Goal: Task Accomplishment & Management: Manage account settings

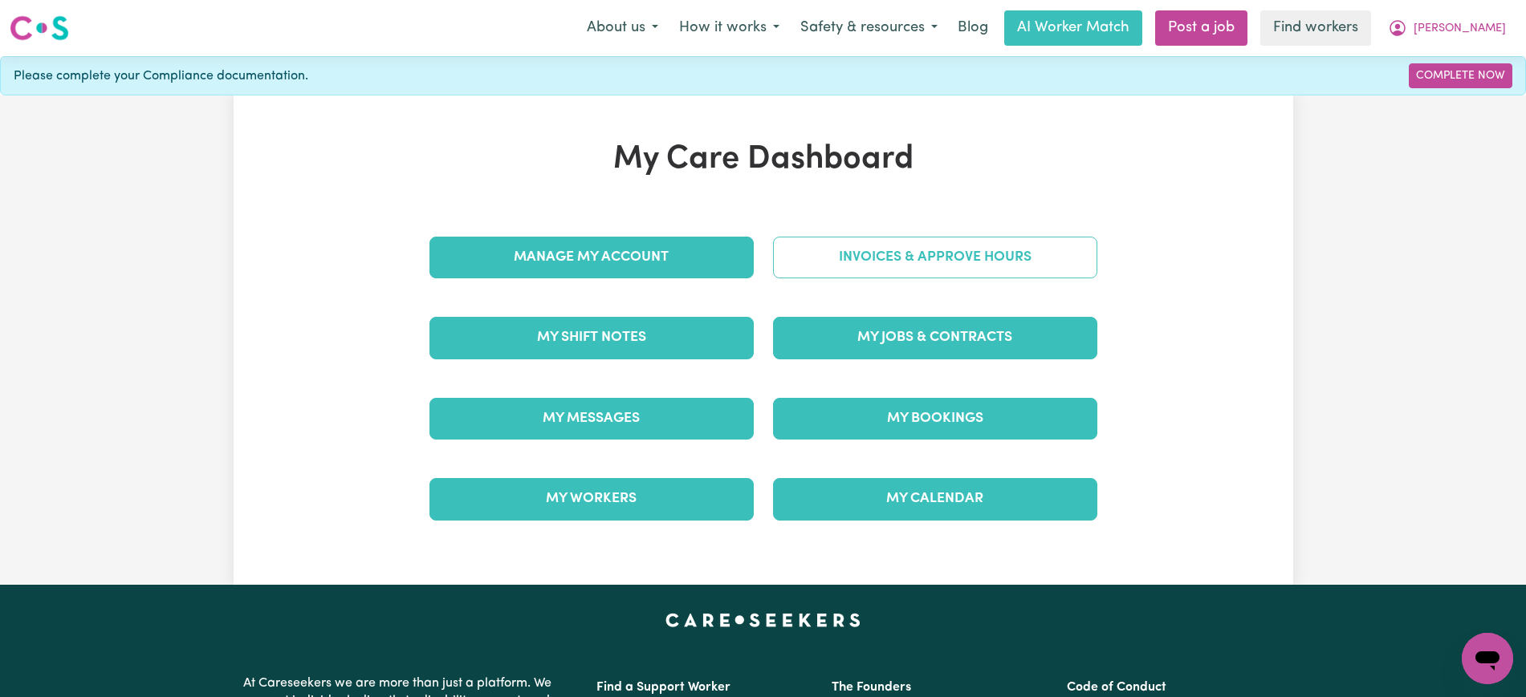
drag, startPoint x: 0, startPoint y: 0, endPoint x: 1043, endPoint y: 252, distance: 1072.6
click at [1043, 252] on link "Invoices & Approve Hours" at bounding box center [935, 258] width 324 height 42
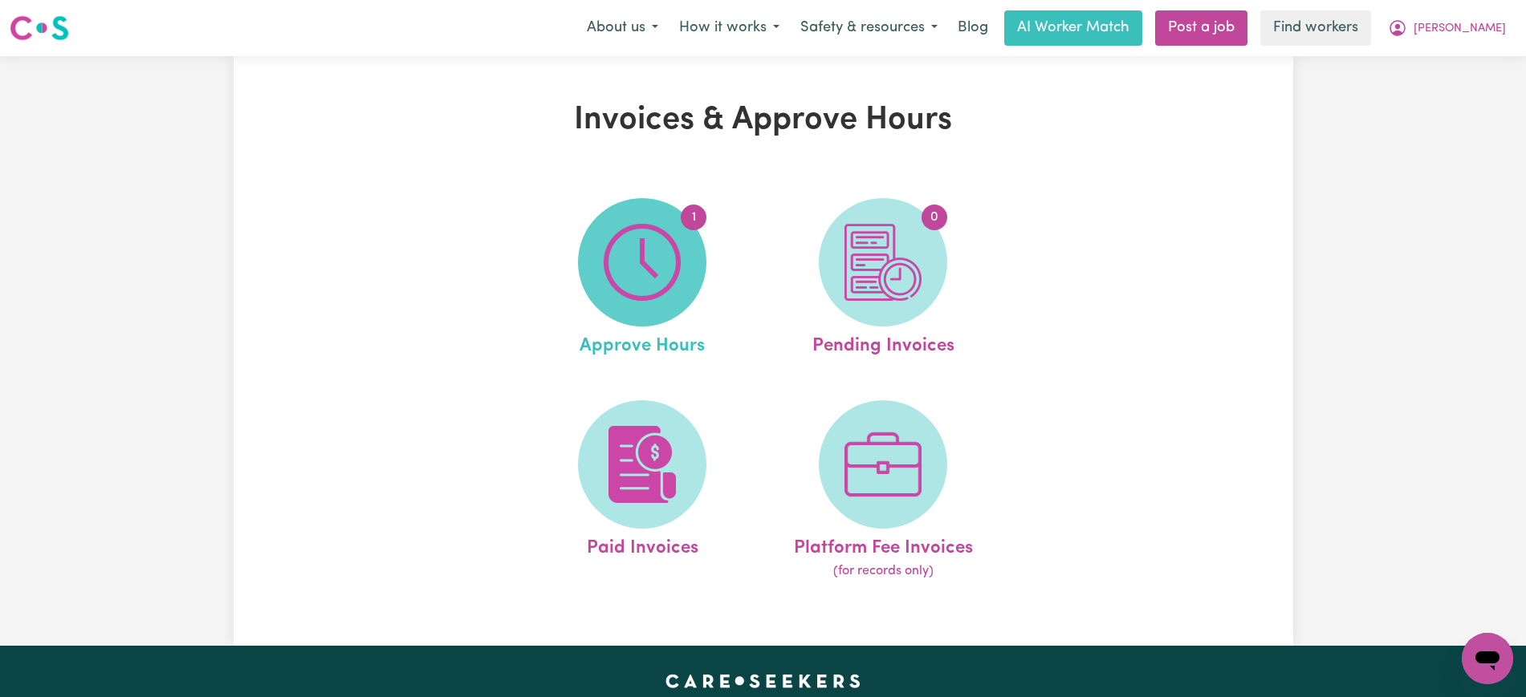
click at [621, 291] on img at bounding box center [642, 262] width 77 height 77
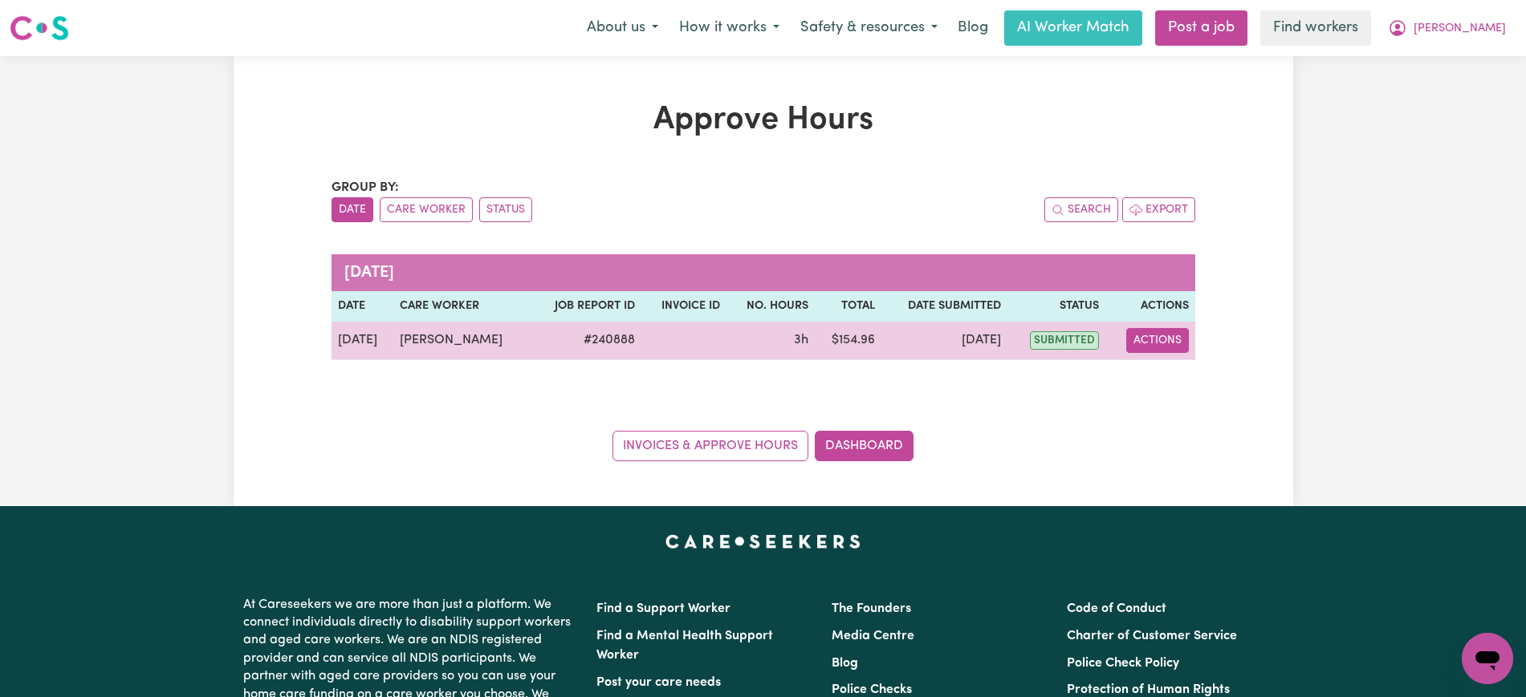
click at [1157, 341] on button "Actions" at bounding box center [1157, 340] width 63 height 25
click at [1181, 380] on link "View Job Report" at bounding box center [1196, 378] width 137 height 32
select select "pm"
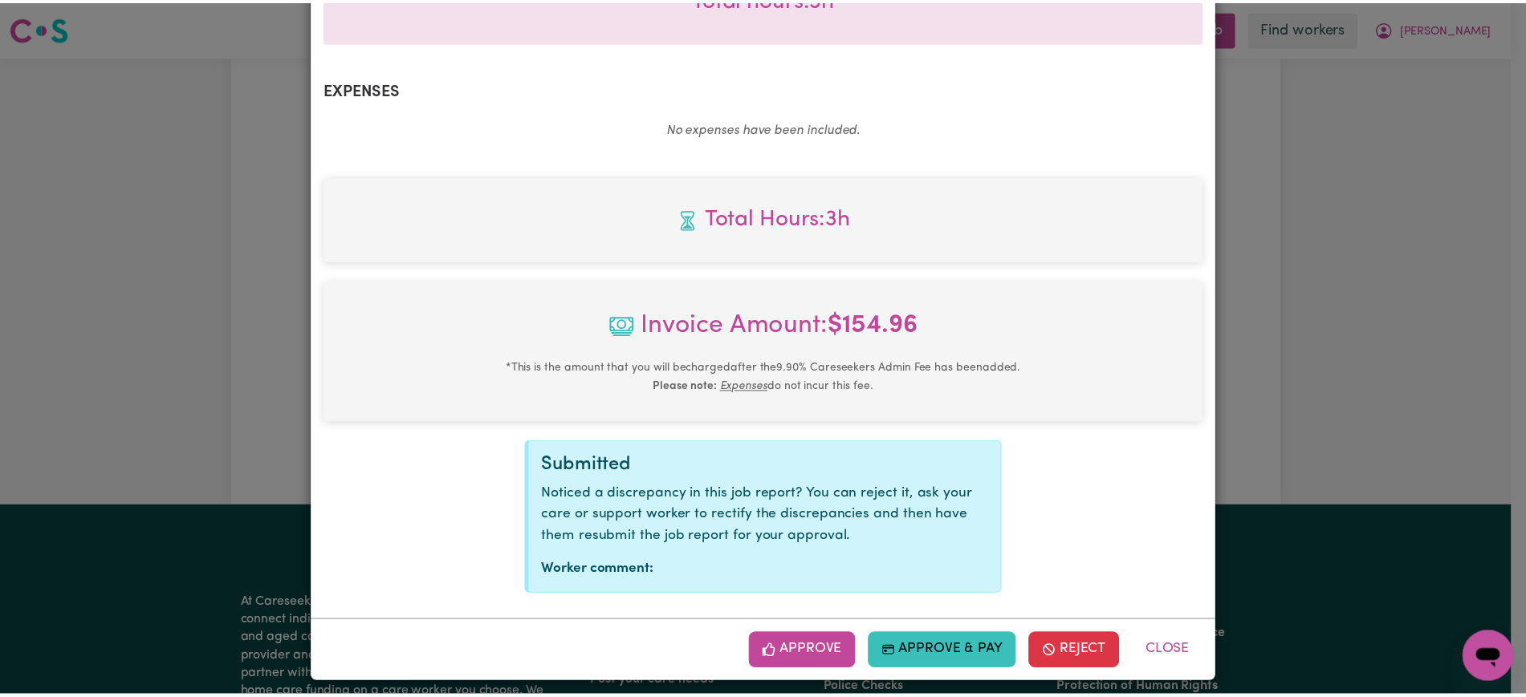
scroll to position [562, 0]
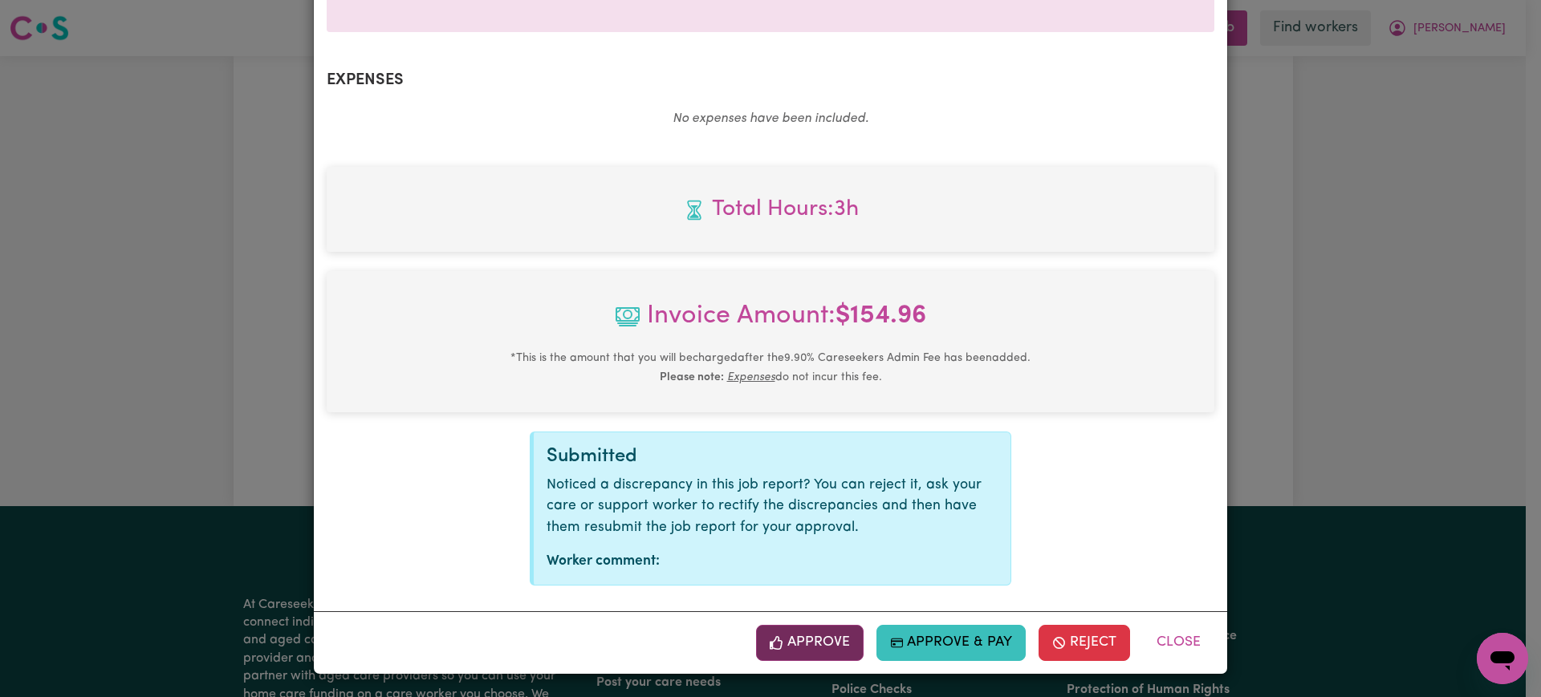
click at [814, 645] on button "Approve" at bounding box center [810, 642] width 108 height 35
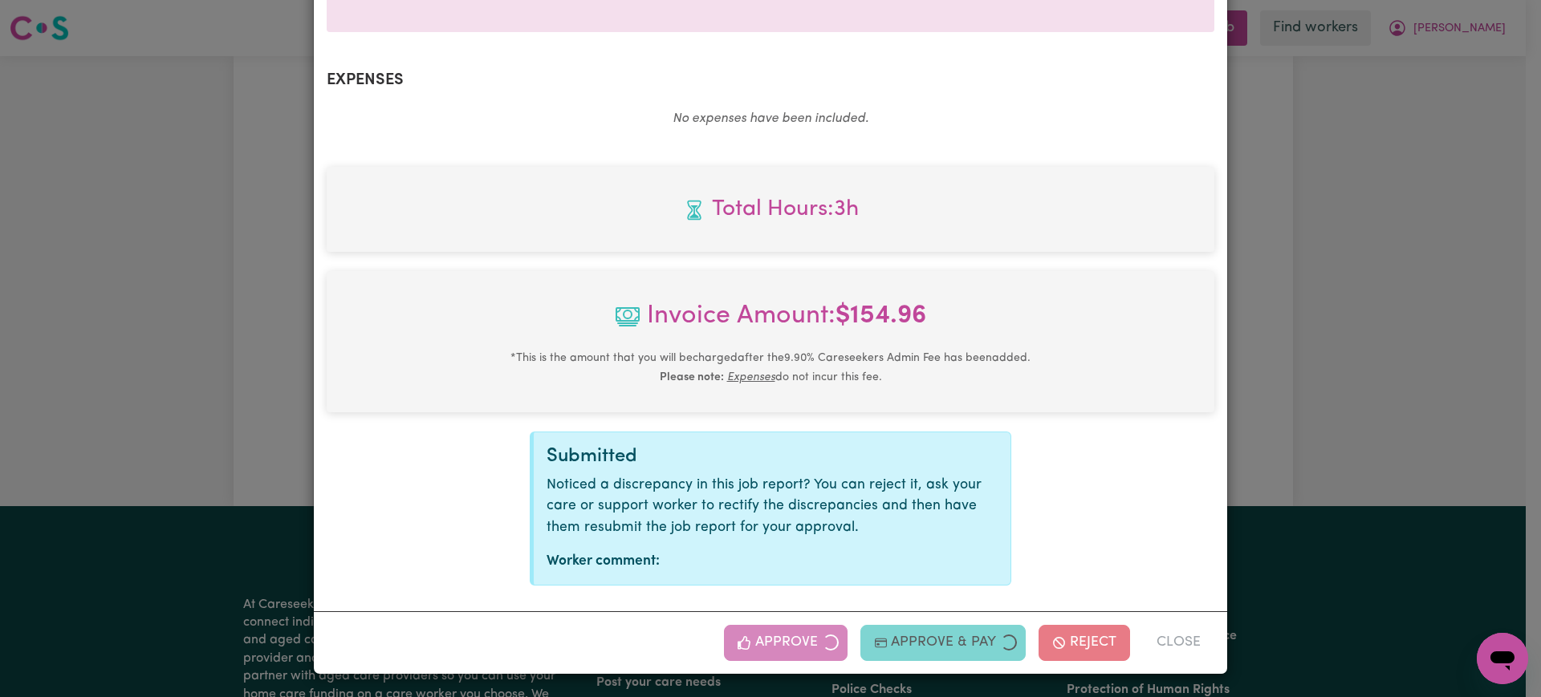
click at [1382, 244] on div "Job Report # 240888 - [PERSON_NAME] Summary Job report # 240888 Client name: [P…" at bounding box center [770, 348] width 1541 height 697
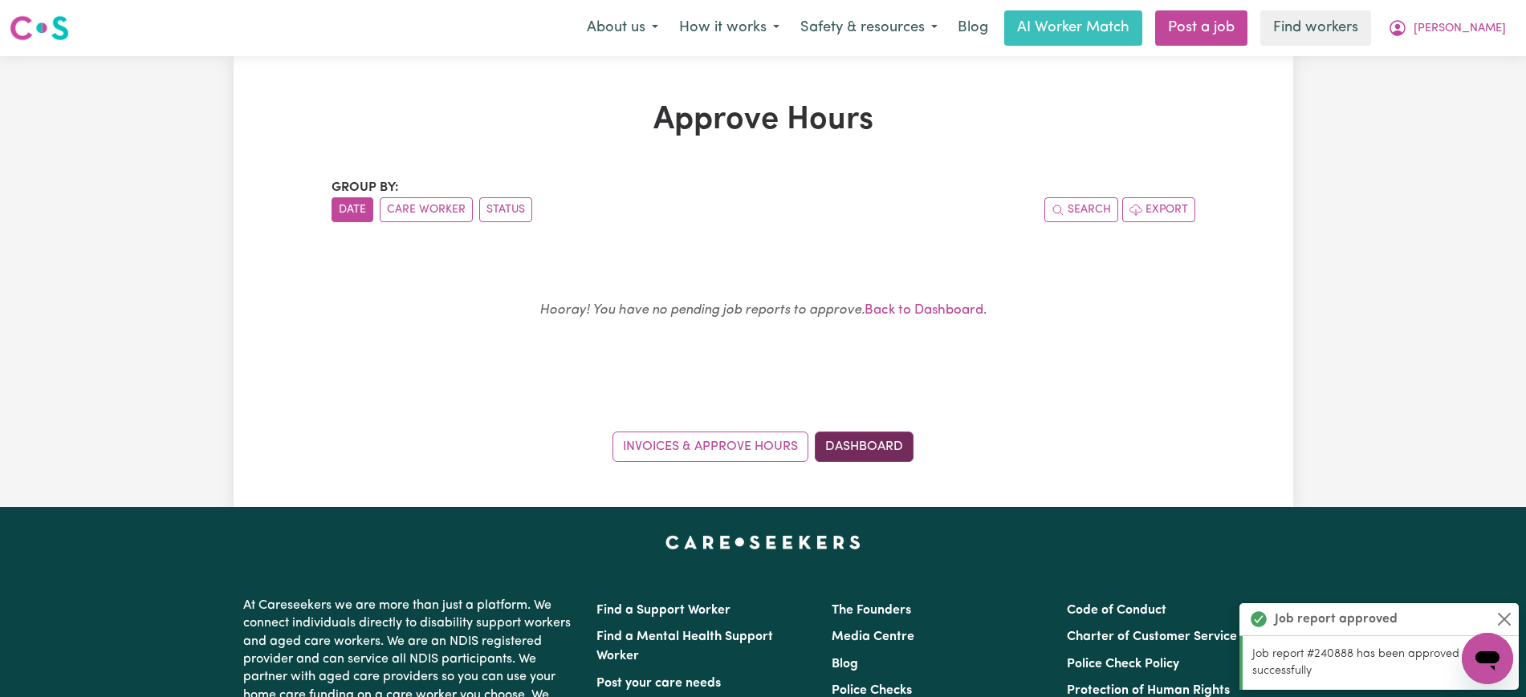
click at [856, 447] on link "Dashboard" at bounding box center [864, 447] width 99 height 31
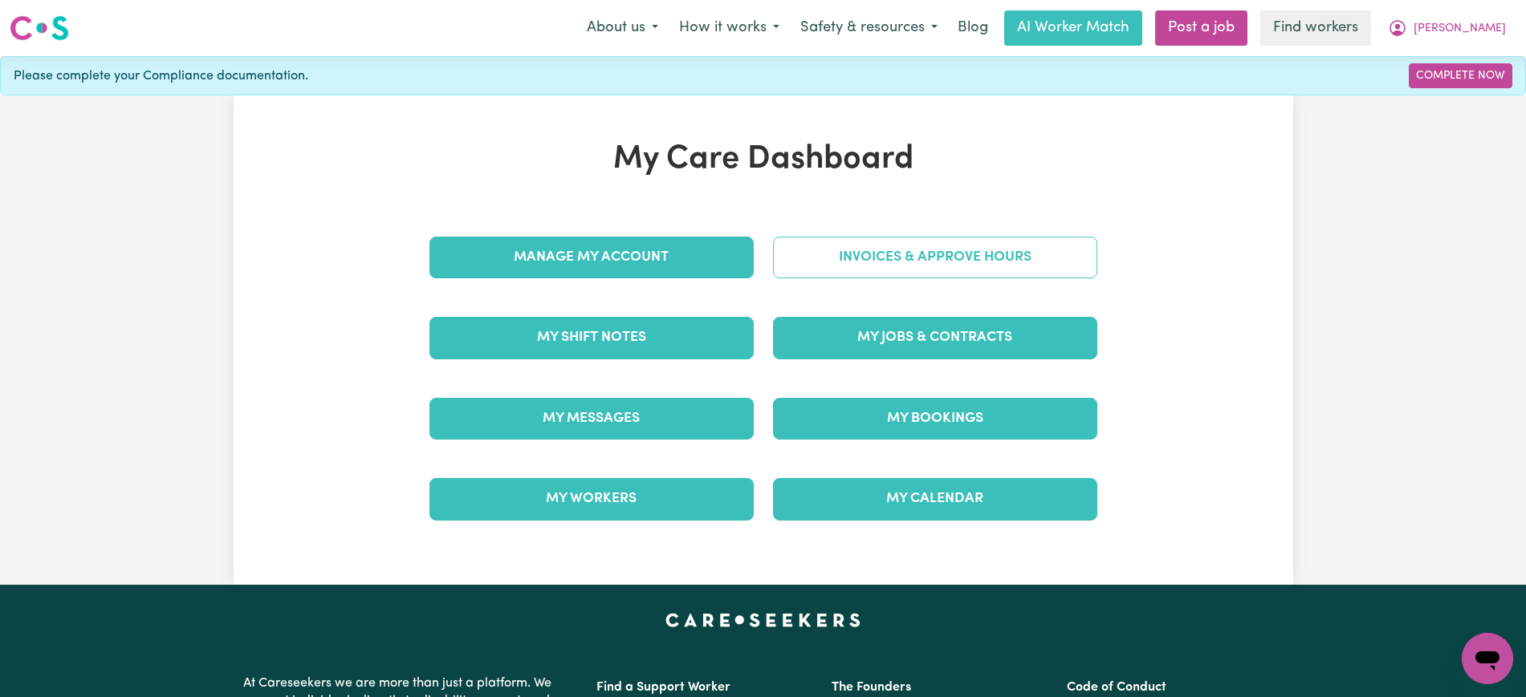
click at [916, 250] on link "Invoices & Approve Hours" at bounding box center [935, 258] width 324 height 42
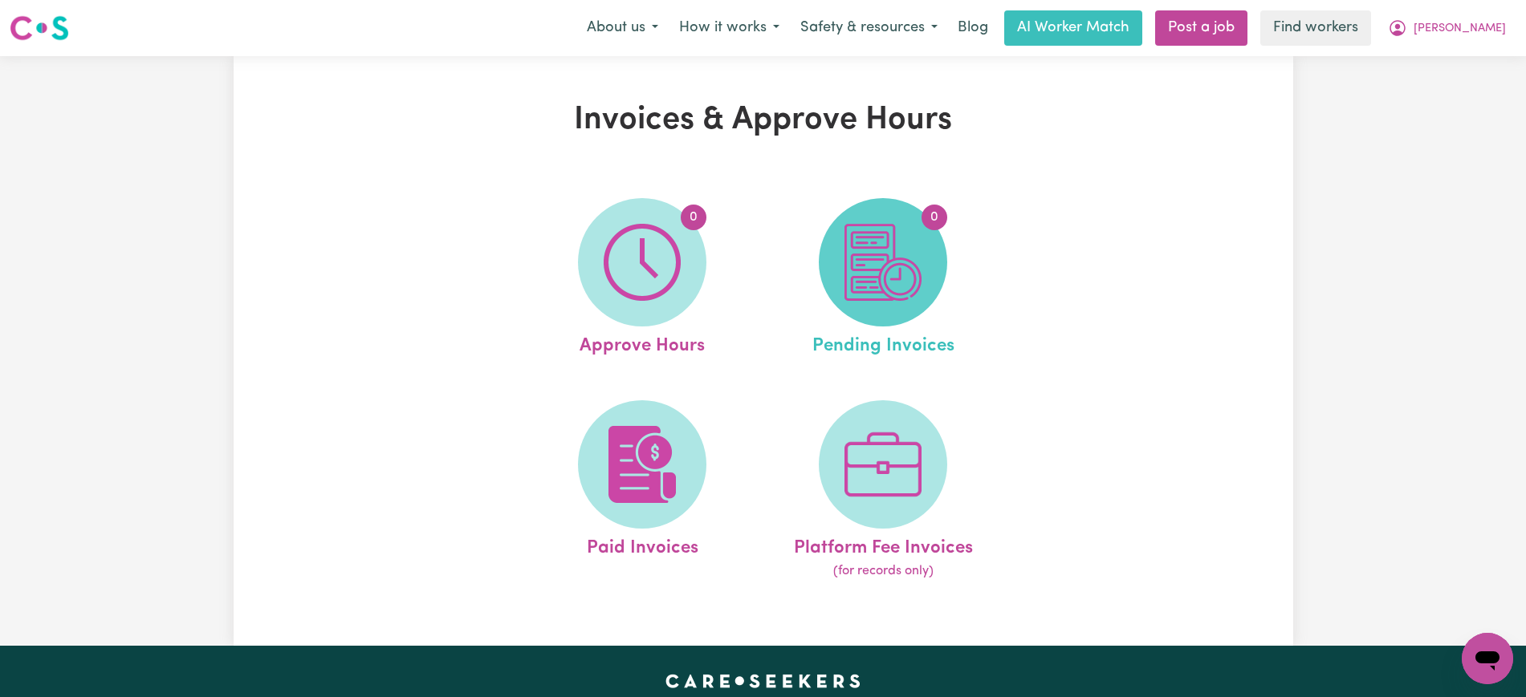
click at [872, 260] on img at bounding box center [882, 262] width 77 height 77
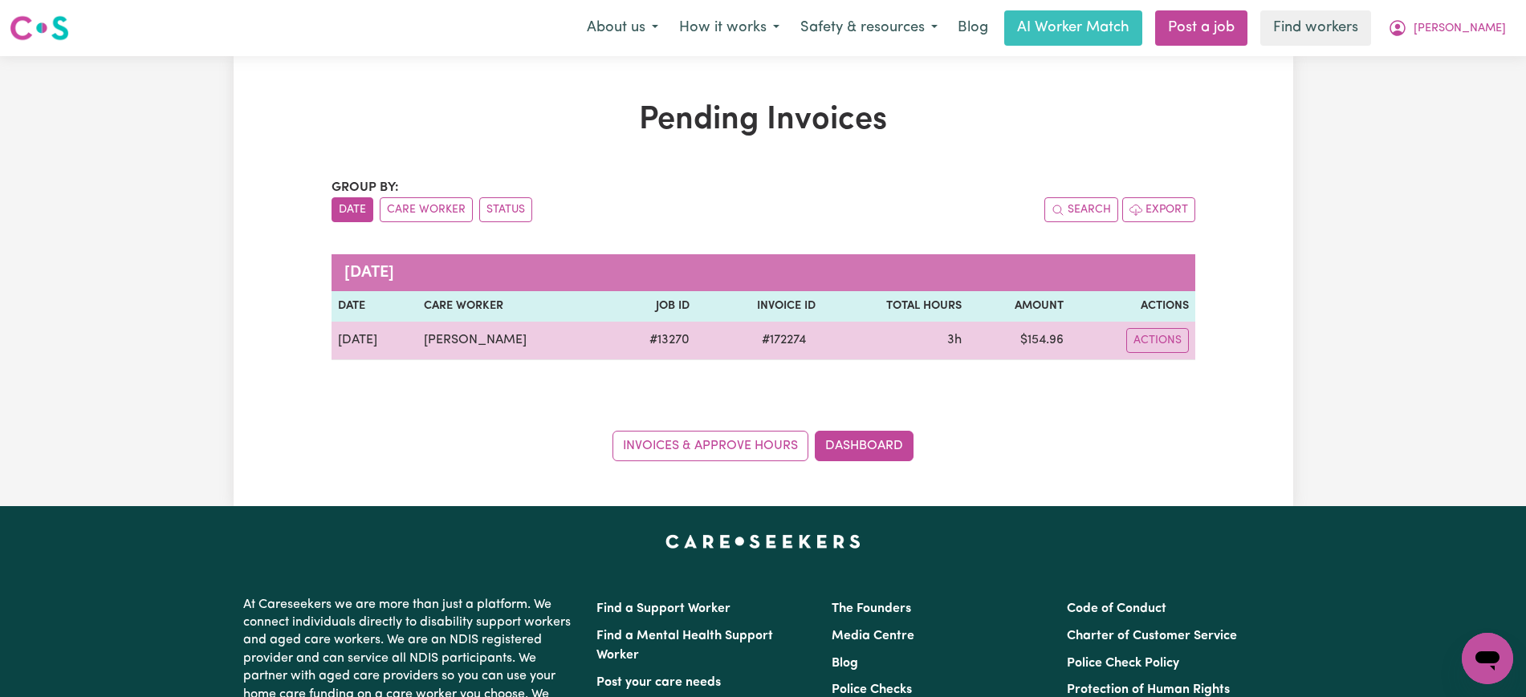
click at [779, 340] on span "# 172274" at bounding box center [783, 340] width 63 height 19
click at [799, 336] on span "# 172274" at bounding box center [783, 340] width 63 height 19
click at [787, 336] on span "# 172274" at bounding box center [783, 340] width 63 height 19
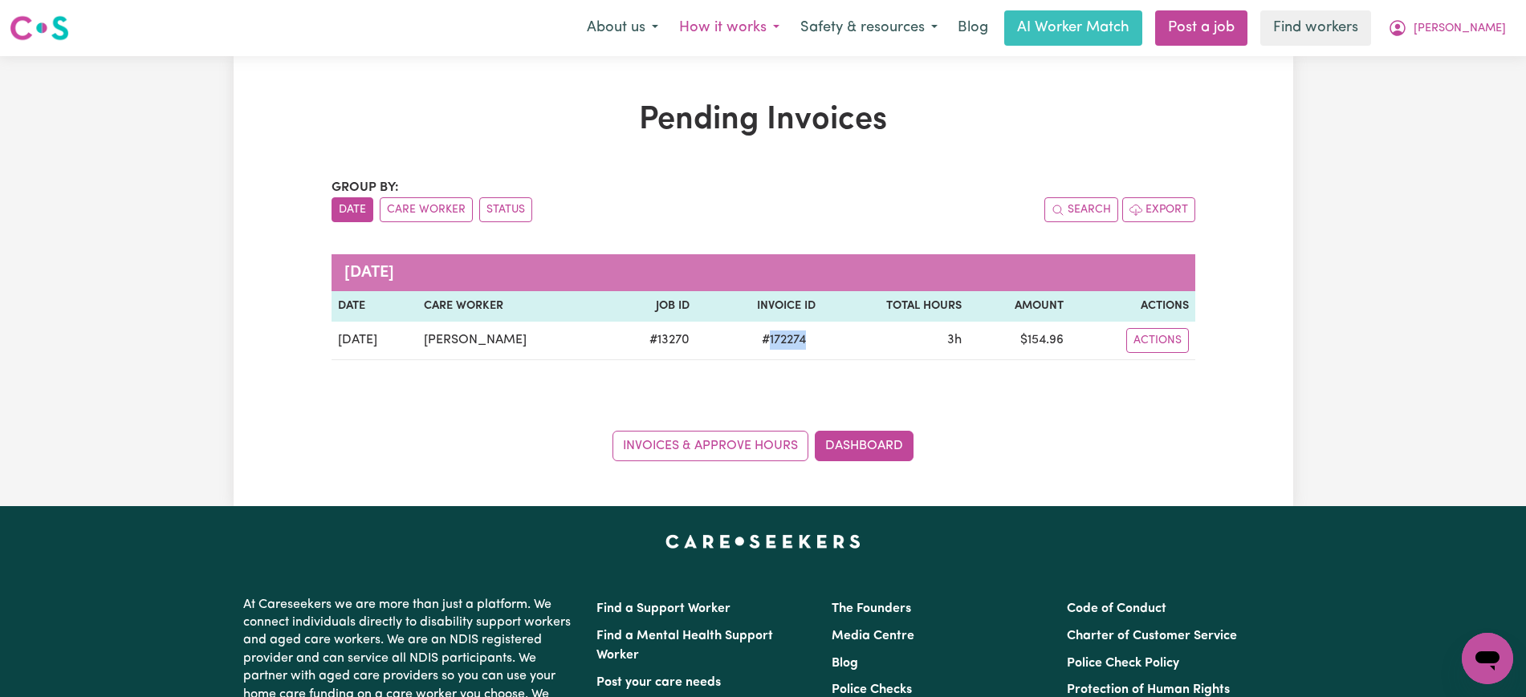
copy span "172274"
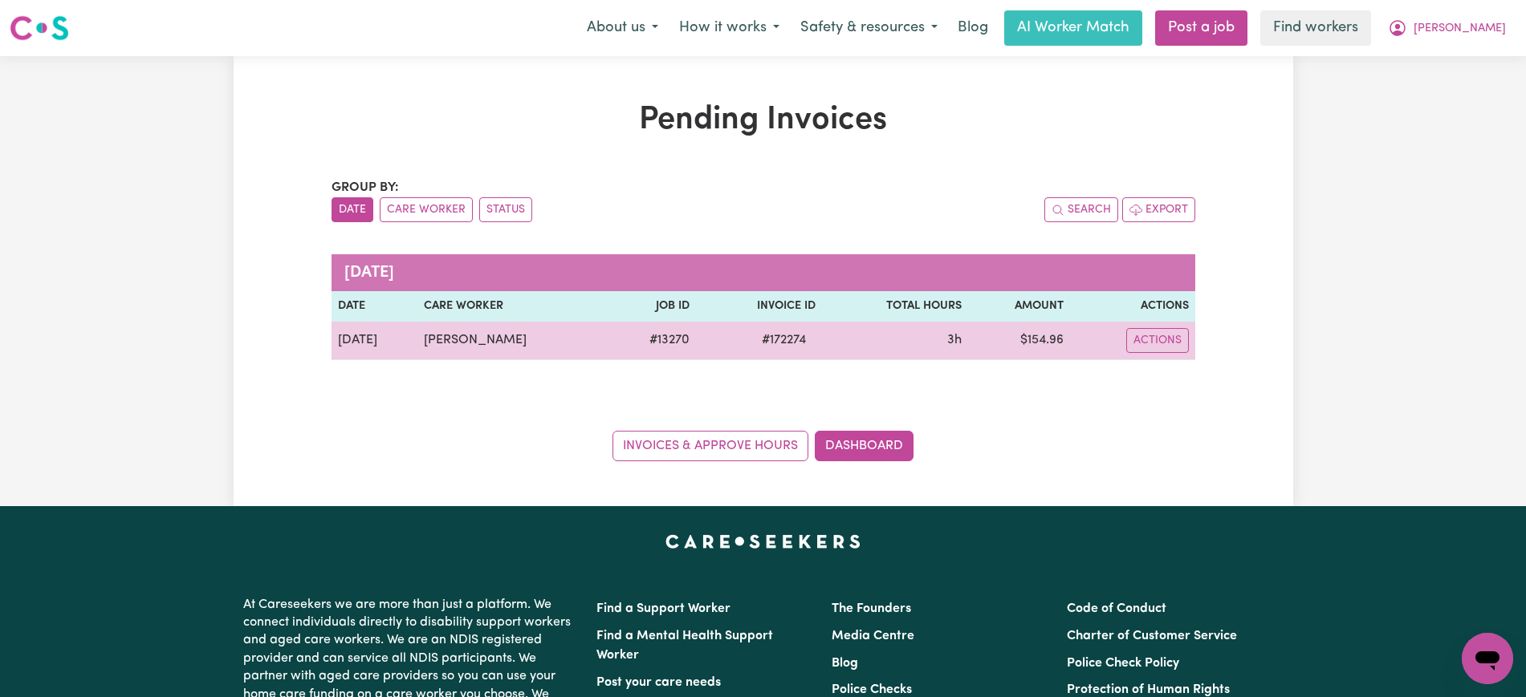
click at [1053, 338] on td "$ 154.96" at bounding box center [1019, 341] width 102 height 39
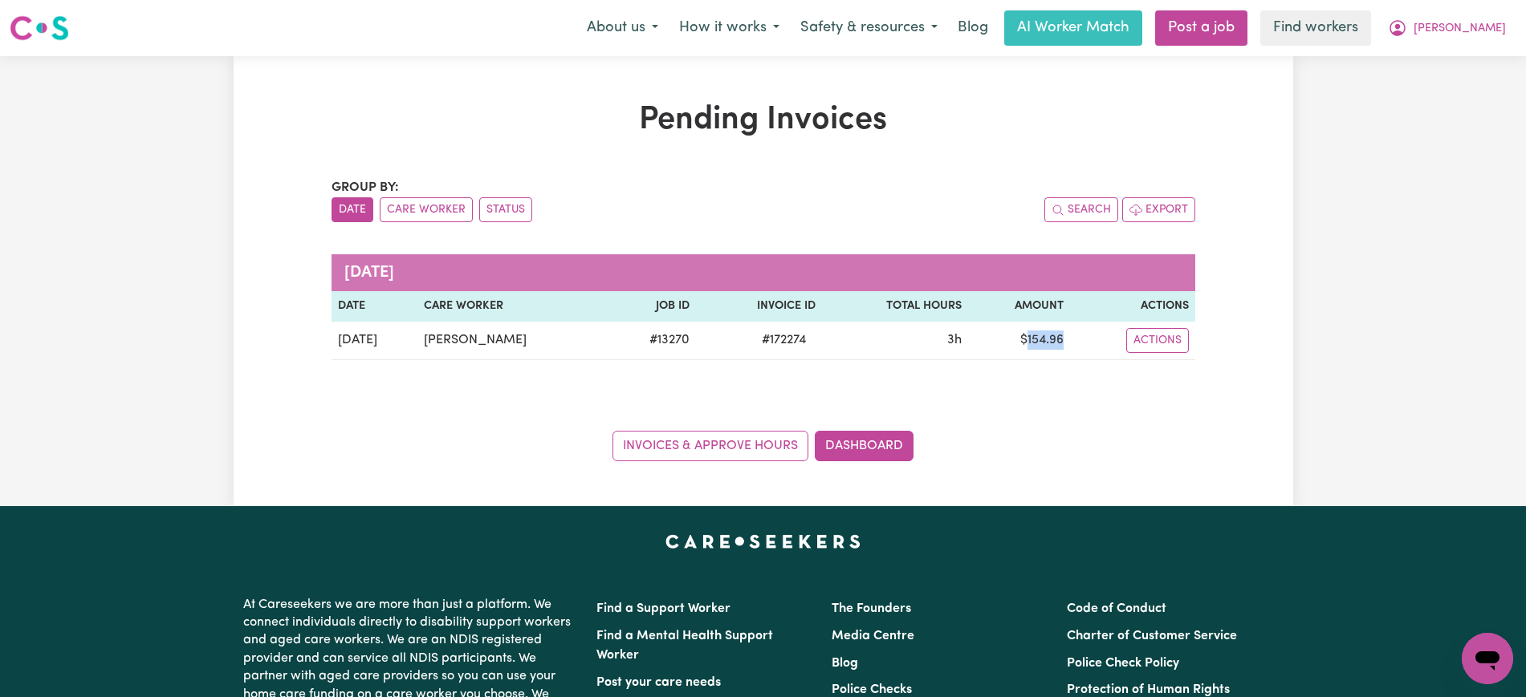
copy td "154.96"
click at [1472, 34] on button "[PERSON_NAME]" at bounding box center [1446, 28] width 139 height 34
click at [1466, 100] on link "Logout" at bounding box center [1452, 92] width 127 height 31
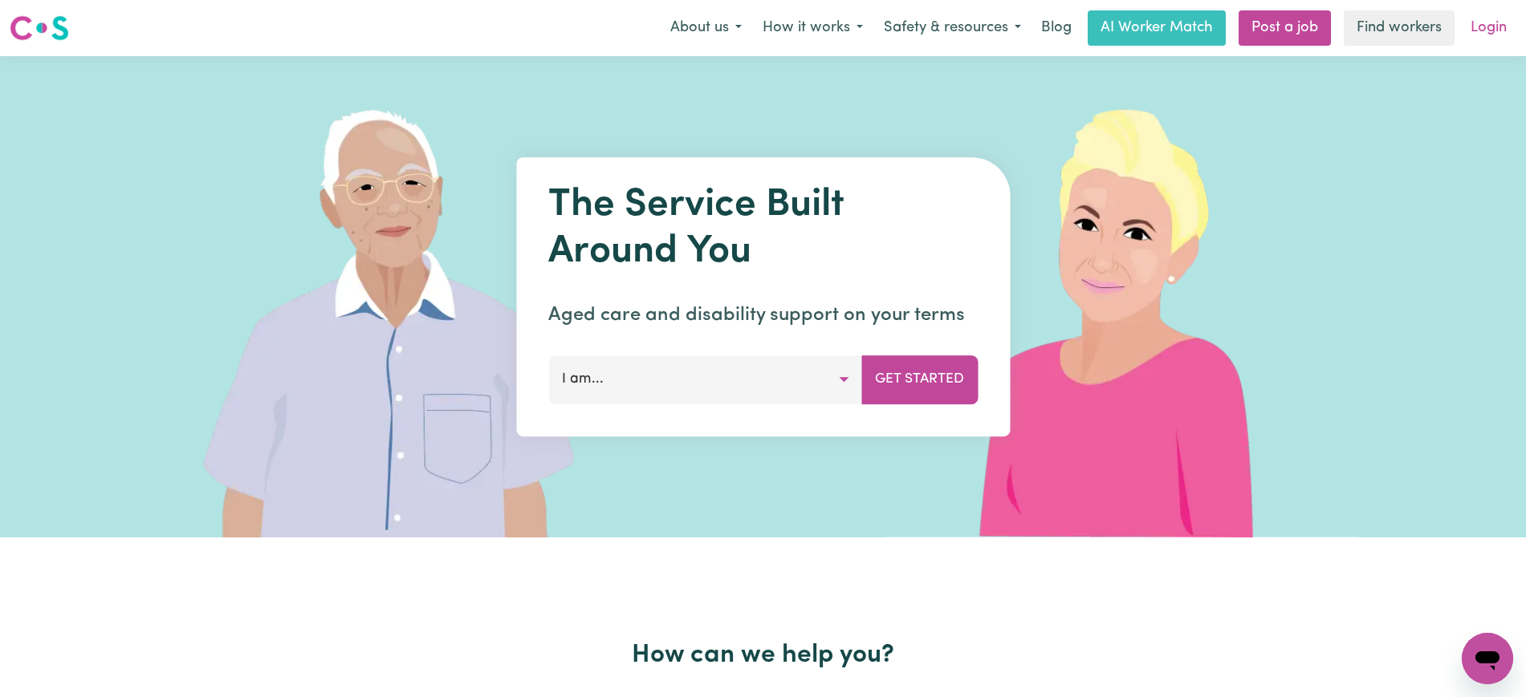
click at [1482, 32] on link "Login" at bounding box center [1488, 27] width 55 height 35
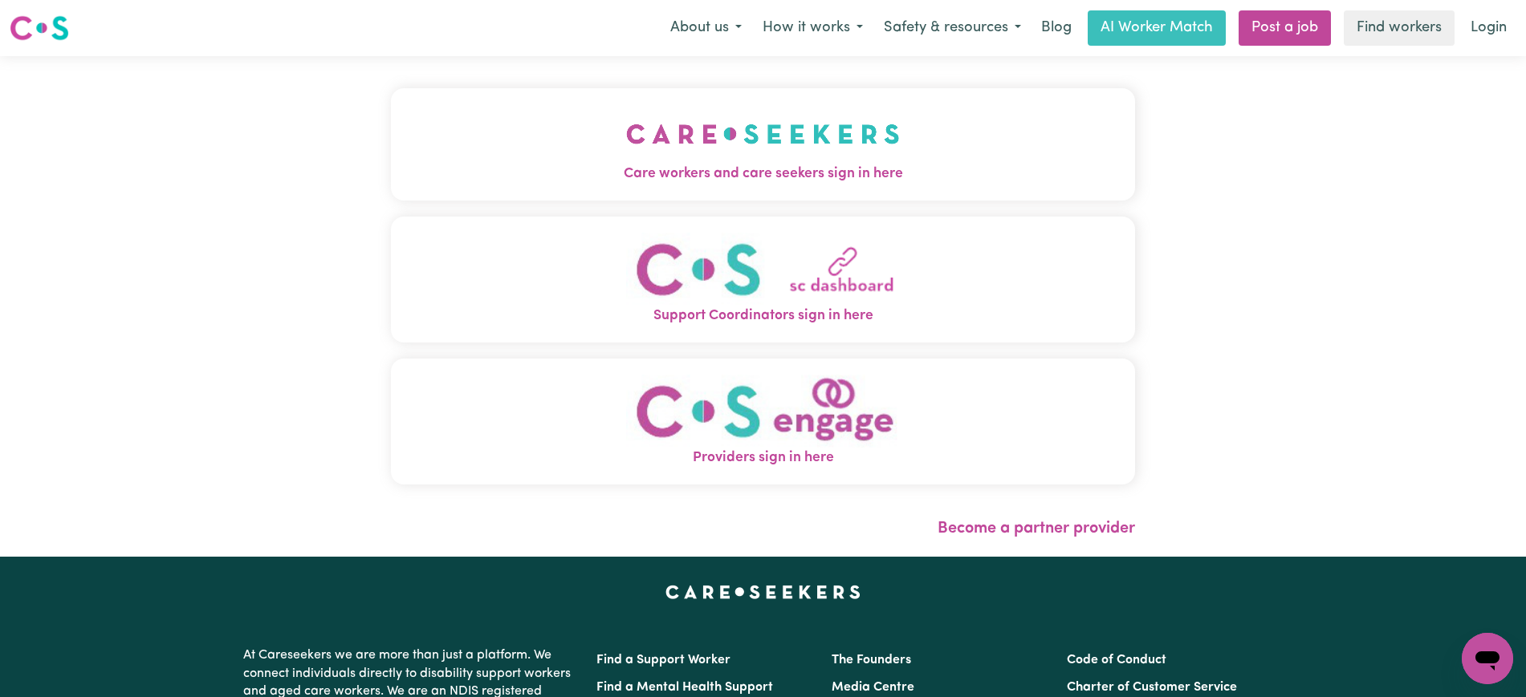
click at [826, 140] on img "Care workers and care seekers sign in here" at bounding box center [763, 133] width 274 height 59
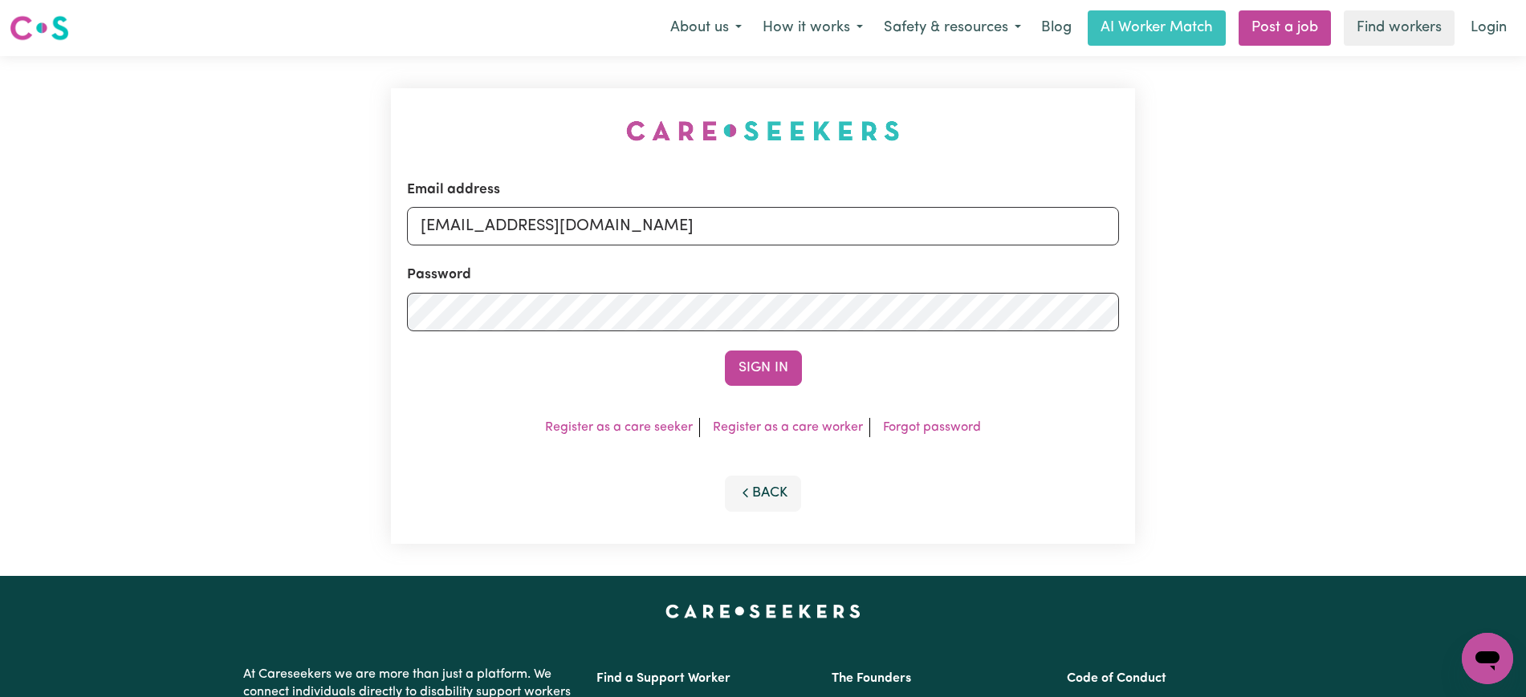
drag, startPoint x: 555, startPoint y: 72, endPoint x: 607, endPoint y: 113, distance: 66.3
click at [554, 71] on div "Email address [EMAIL_ADDRESS][DOMAIN_NAME] Password Sign In Register as a care …" at bounding box center [762, 316] width 763 height 520
drag, startPoint x: 503, startPoint y: 227, endPoint x: 1283, endPoint y: 266, distance: 781.2
click at [1283, 266] on div "Email address [EMAIL_ADDRESS][DOMAIN_NAME] Password Sign In Register as a care …" at bounding box center [763, 316] width 1526 height 520
type input "[EMAIL_ADDRESS][DOMAIN_NAME]"
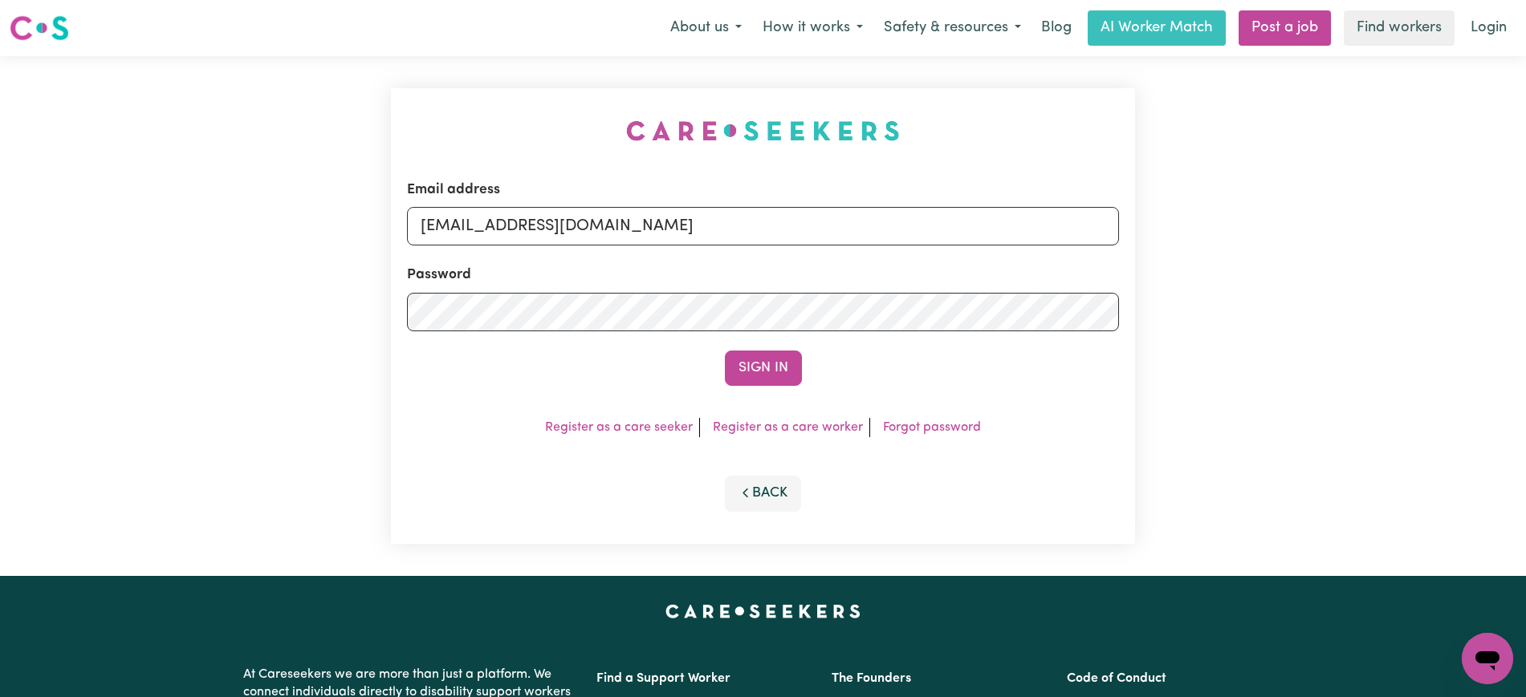
click at [725, 351] on button "Sign In" at bounding box center [763, 368] width 77 height 35
